Goal: Use online tool/utility: Utilize a website feature to perform a specific function

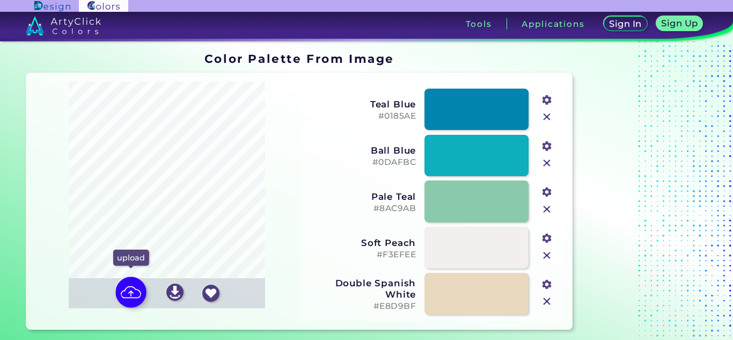
click at [134, 296] on img at bounding box center [130, 292] width 31 height 31
click at [0, 0] on input "file" at bounding box center [0, 0] width 0 height 0
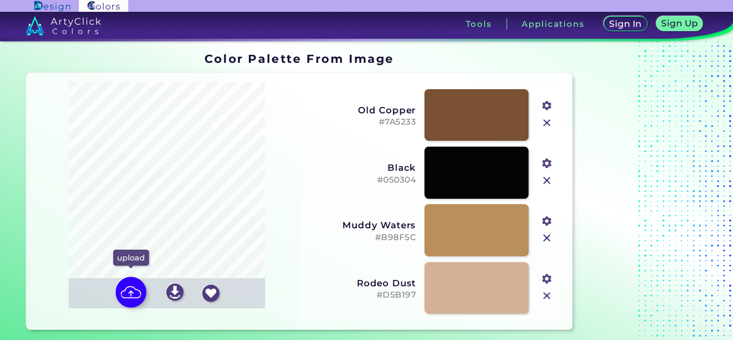
type input "#7a5233"
type input "#050304"
type input "#b98f5c"
type input "#d5b197"
click at [138, 291] on img at bounding box center [130, 292] width 31 height 31
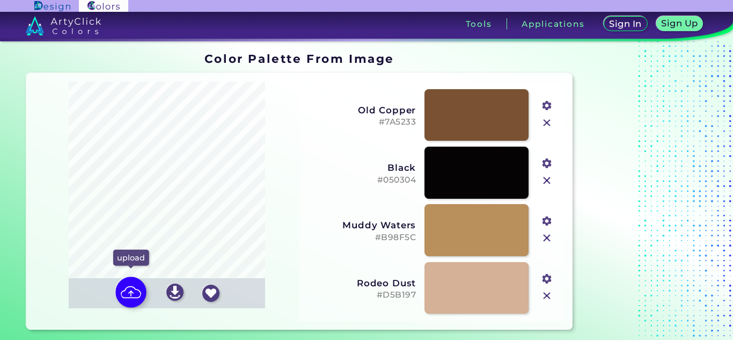
click at [0, 0] on input "file" at bounding box center [0, 0] width 0 height 0
type input "#2b3d21"
type input "#7f664f"
type input "#d7f3e8"
type input "#98a05b"
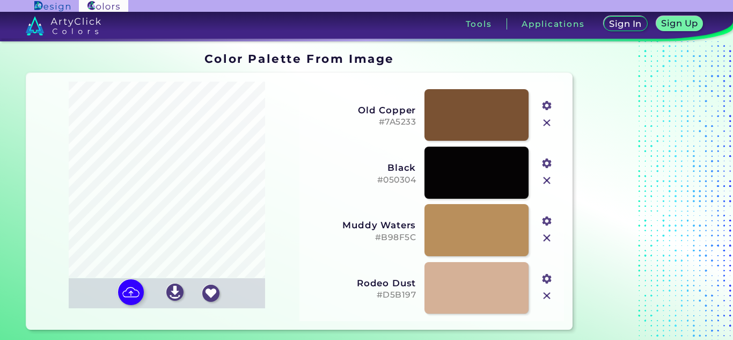
type input "#9cc6d0"
type input "#bbdddd"
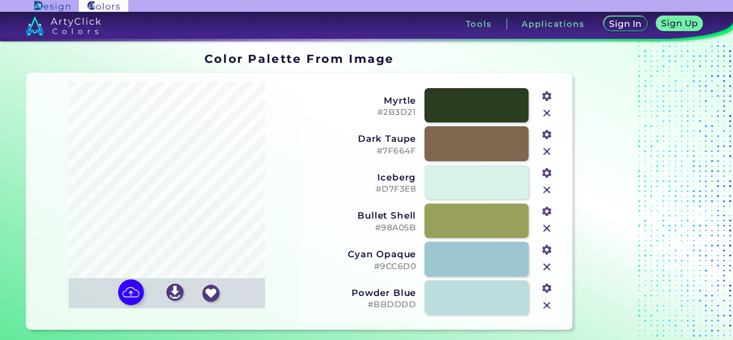
click at [342, 148] on h5 "#7F664F" at bounding box center [360, 151] width 109 height 10
click at [319, 121] on div "Myrtle #2B3D21 #2b3d21" at bounding box center [432, 105] width 256 height 39
click at [133, 289] on img at bounding box center [130, 292] width 31 height 31
click at [0, 0] on input "file" at bounding box center [0, 0] width 0 height 0
type input "#87c3f0"
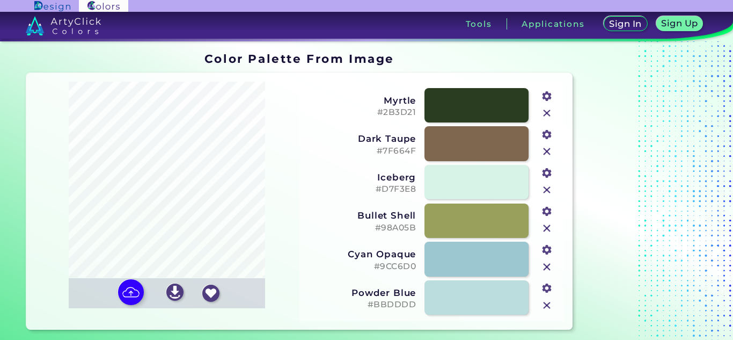
type input "#8661a8"
type input "#f0caf2"
type input "#7e98de"
type input "#cbf2f6"
type input "#2e318f"
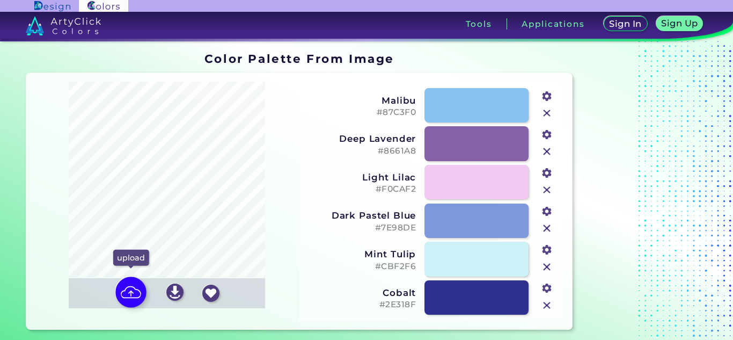
click at [136, 289] on img at bounding box center [130, 292] width 31 height 31
click at [0, 0] on input "file" at bounding box center [0, 0] width 0 height 0
type input "#6e6972"
type input "#313946"
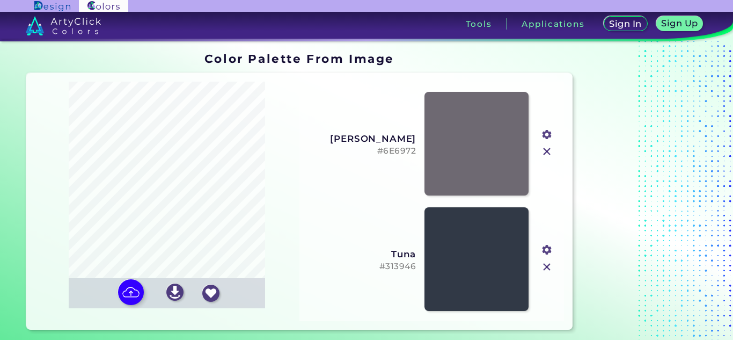
click at [0, 0] on input "file" at bounding box center [0, 0] width 0 height 0
type input "#7c6851"
type input "#979ba7"
type input "#a9c0bf"
type input "#46302d"
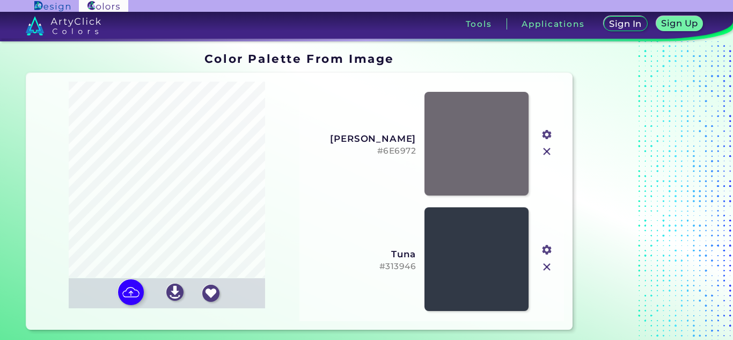
type input "#c4d3de"
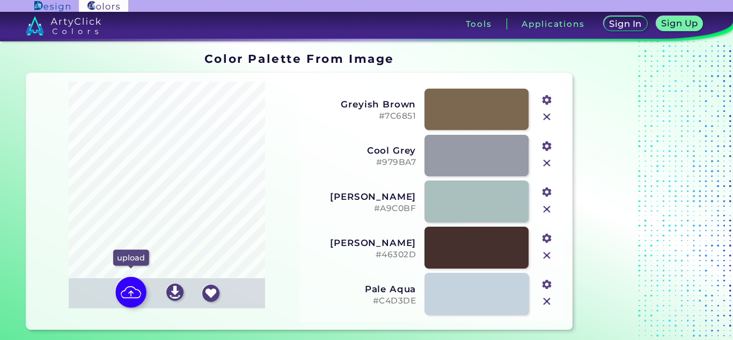
click at [130, 283] on img at bounding box center [130, 292] width 31 height 31
click at [0, 0] on input "file" at bounding box center [0, 0] width 0 height 0
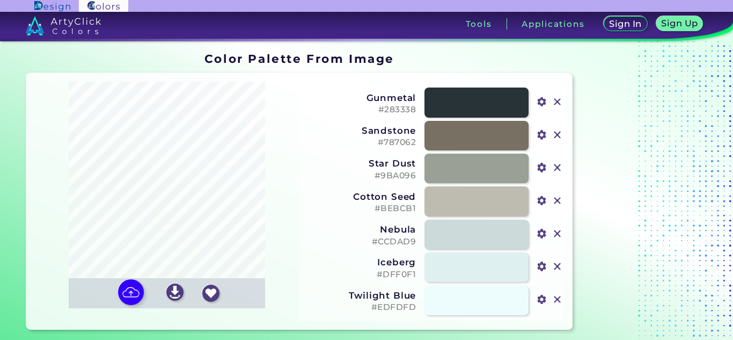
type input "#283338"
type input "#787062"
type input "#9ba096"
type input "#bebcb1"
type input "#ccdad9"
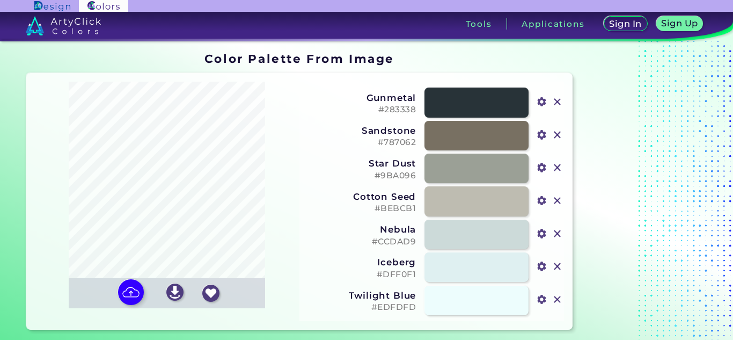
type input "#dff0f1"
type input "#edfdfd"
click at [128, 301] on img at bounding box center [130, 292] width 31 height 31
click at [0, 0] on input "file" at bounding box center [0, 0] width 0 height 0
type input "#2c745b"
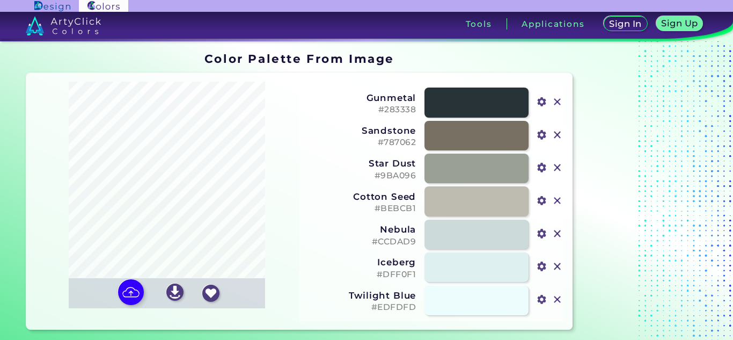
type input "#542115"
type input "#5ca690"
type input "#7ccab4"
